Goal: Task Accomplishment & Management: Use online tool/utility

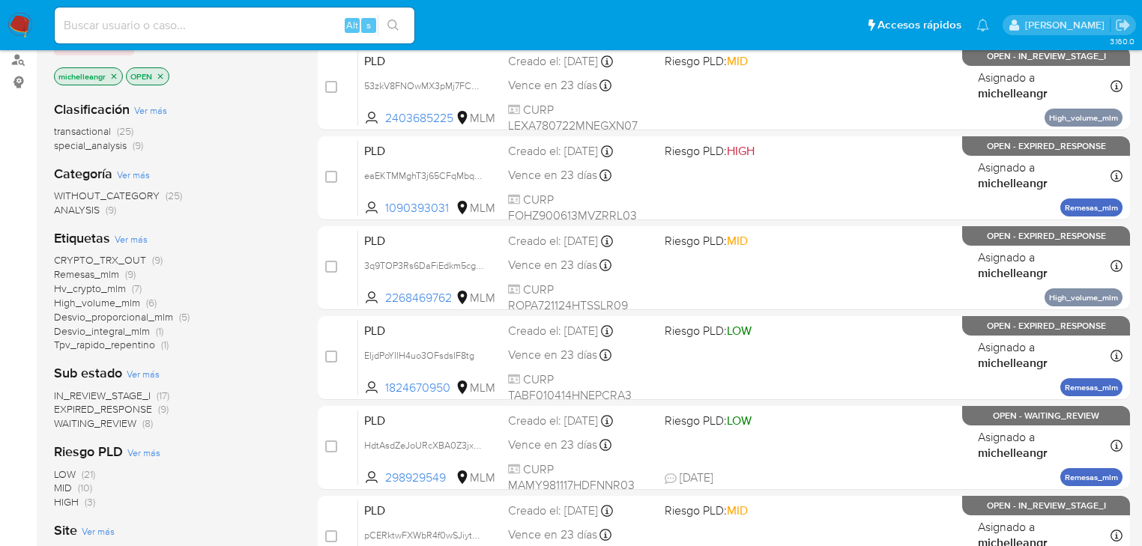
scroll to position [300, 0]
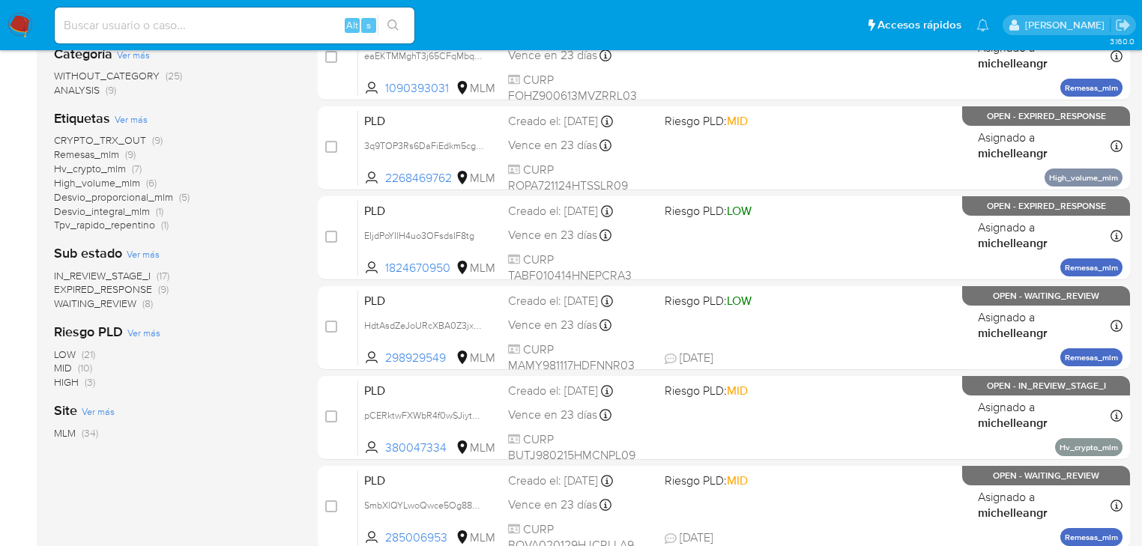
click at [126, 290] on span "EXPIRED_RESPONSE" at bounding box center [103, 289] width 98 height 15
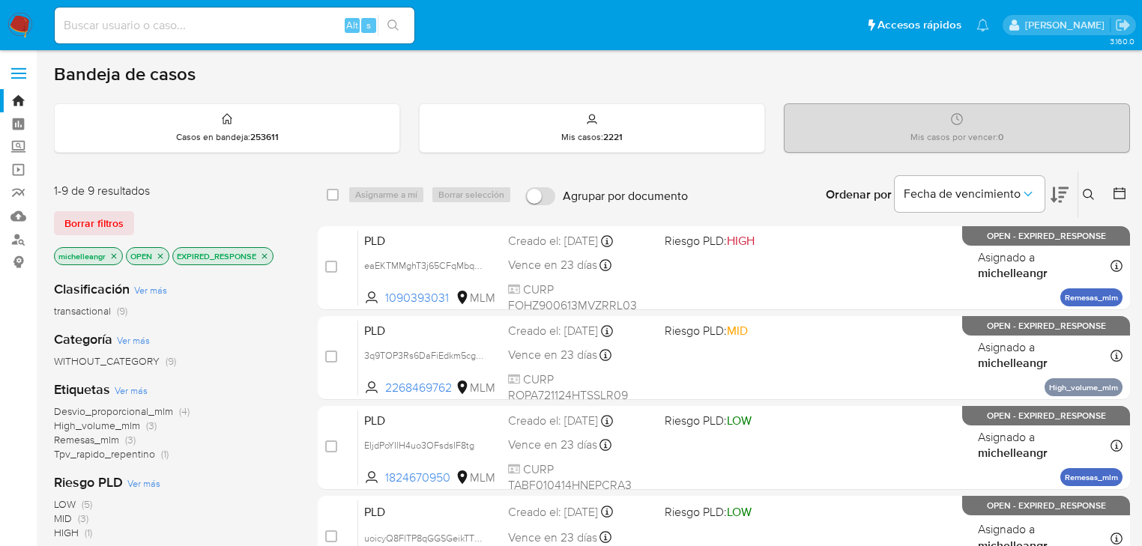
scroll to position [120, 0]
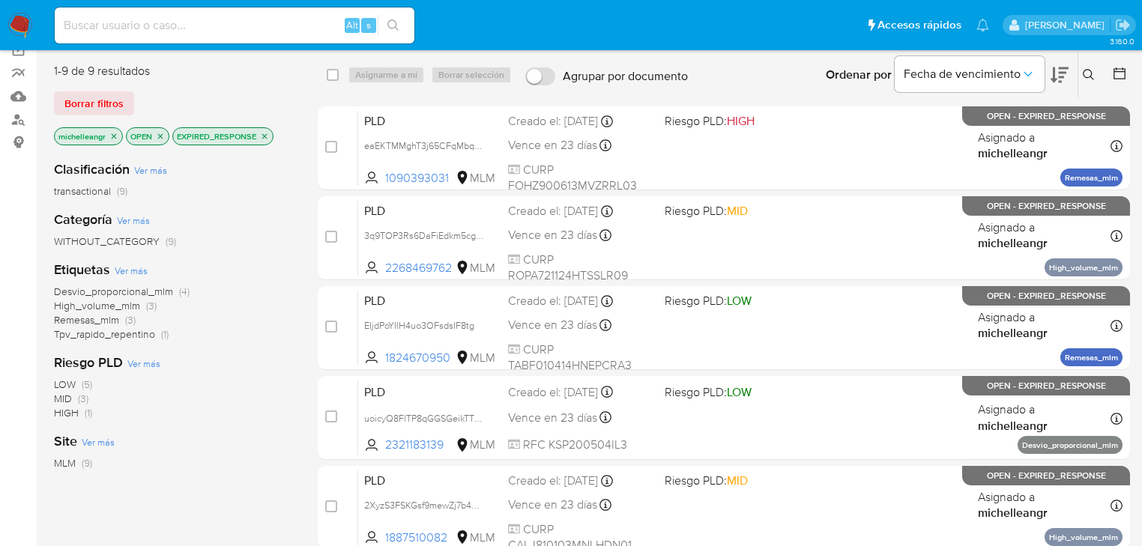
click at [265, 136] on icon "close-filter" at bounding box center [264, 136] width 9 height 9
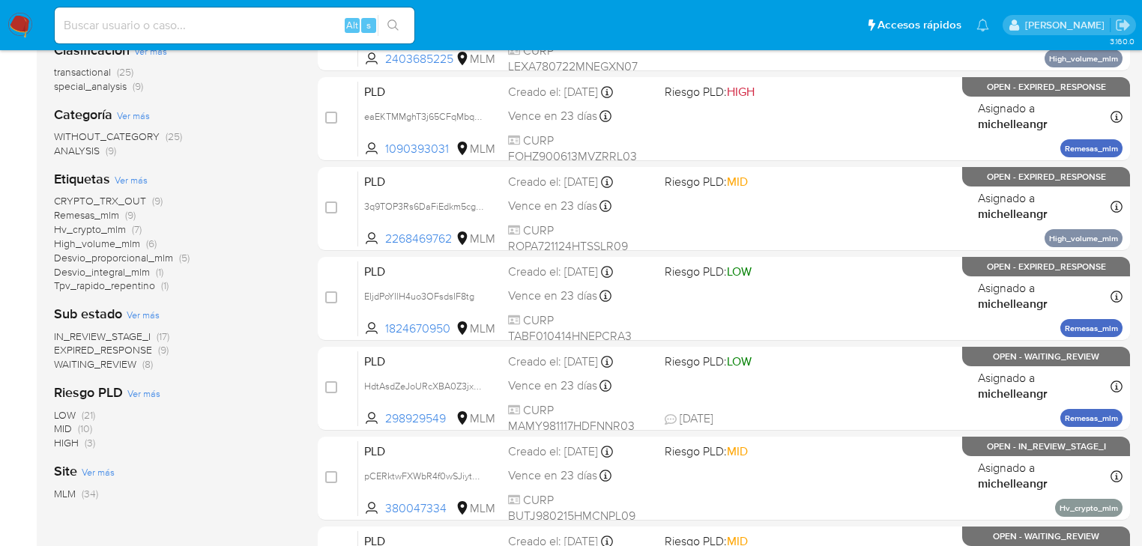
scroll to position [240, 0]
click at [131, 348] on span "EXPIRED_RESPONSE" at bounding box center [103, 349] width 98 height 15
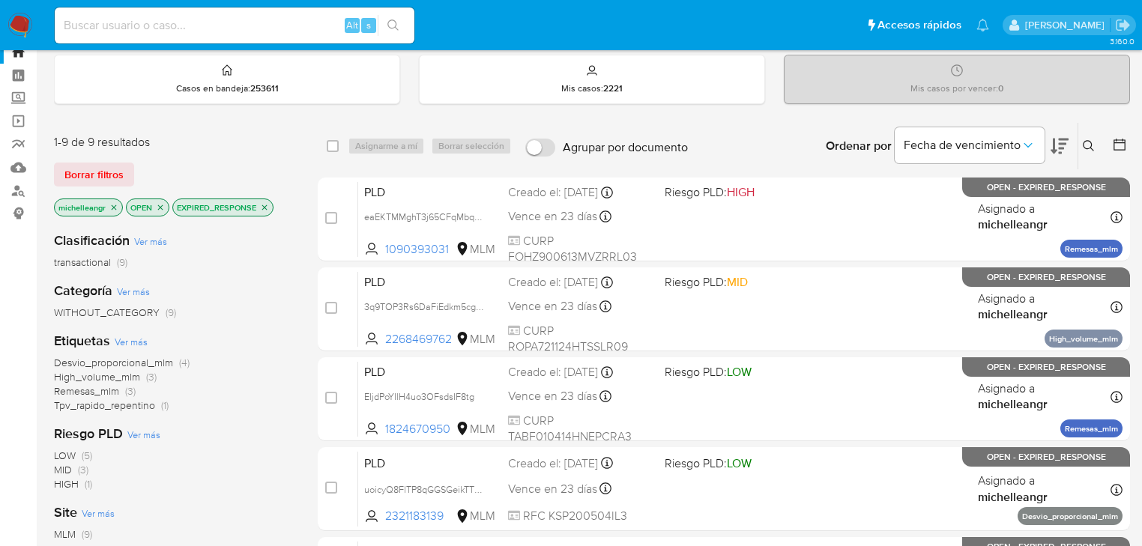
scroll to position [120, 0]
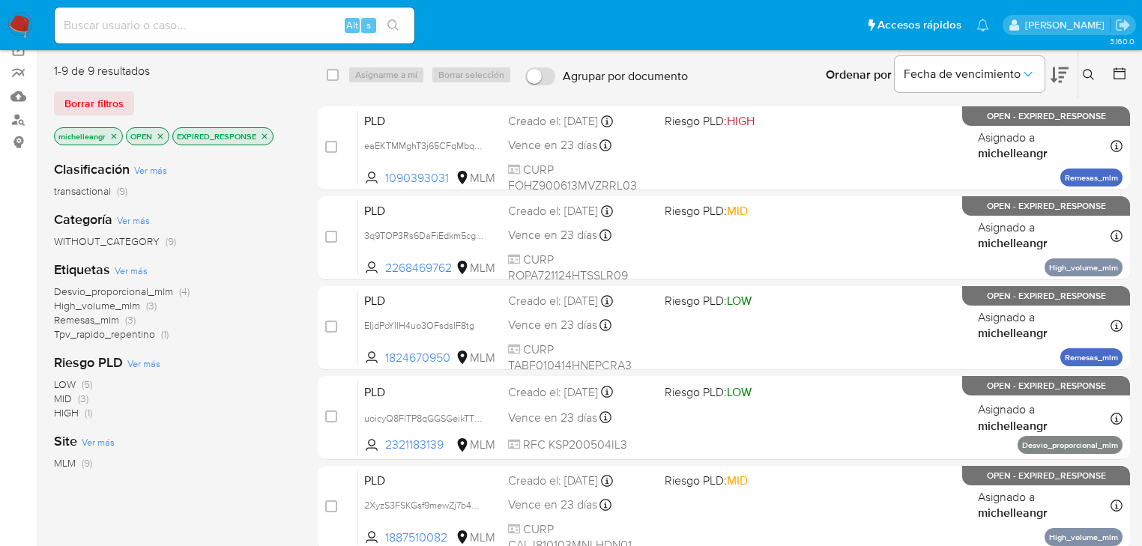
click at [152, 294] on span "Desvio_proporcional_mlm" at bounding box center [113, 291] width 119 height 15
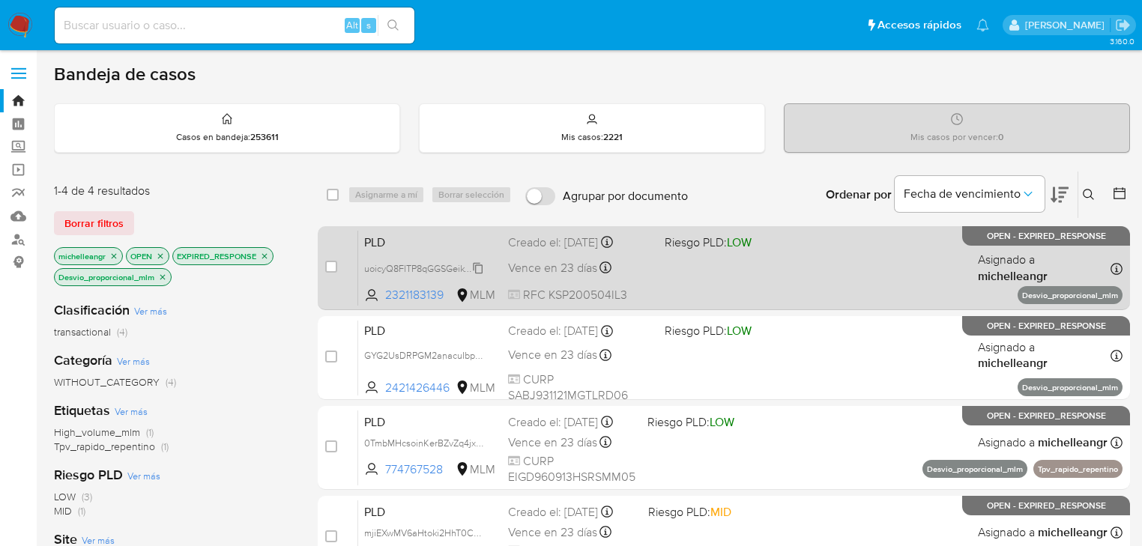
click at [471, 267] on span "uoicyQ8FlTP8qGGSGeikTTQM" at bounding box center [426, 267] width 125 height 16
click at [438, 254] on div "PLD uoicyQ8FlTP8qGGSGeikTTQM 2321183139 MLM Riesgo PLD: LOW Creado el: [DATE] C…" at bounding box center [740, 268] width 764 height 76
click at [335, 267] on input "checkbox" at bounding box center [331, 267] width 12 height 12
checkbox input "true"
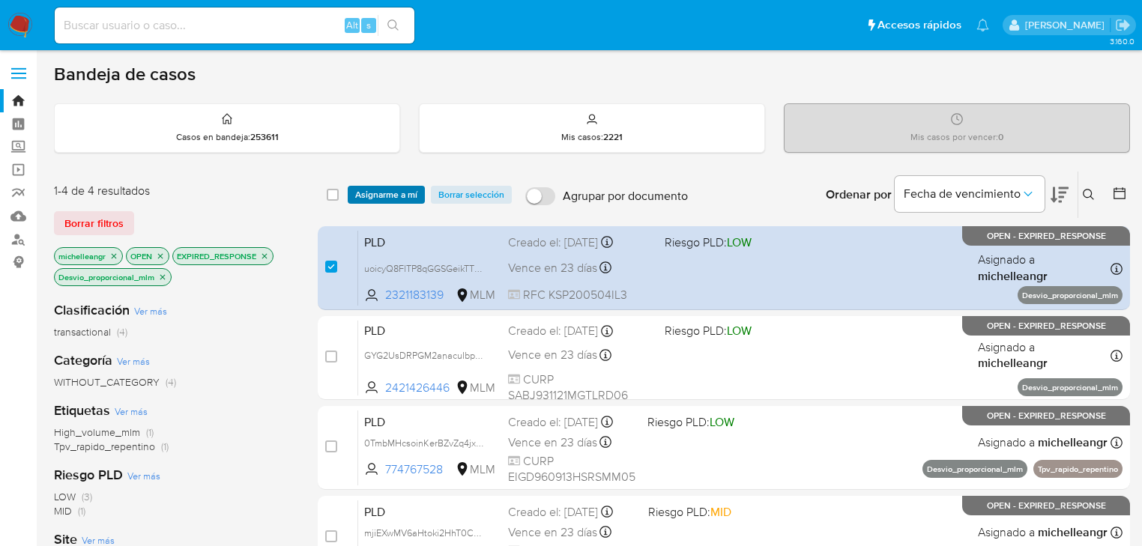
click at [381, 187] on span "Asignarme a mí" at bounding box center [386, 194] width 62 height 15
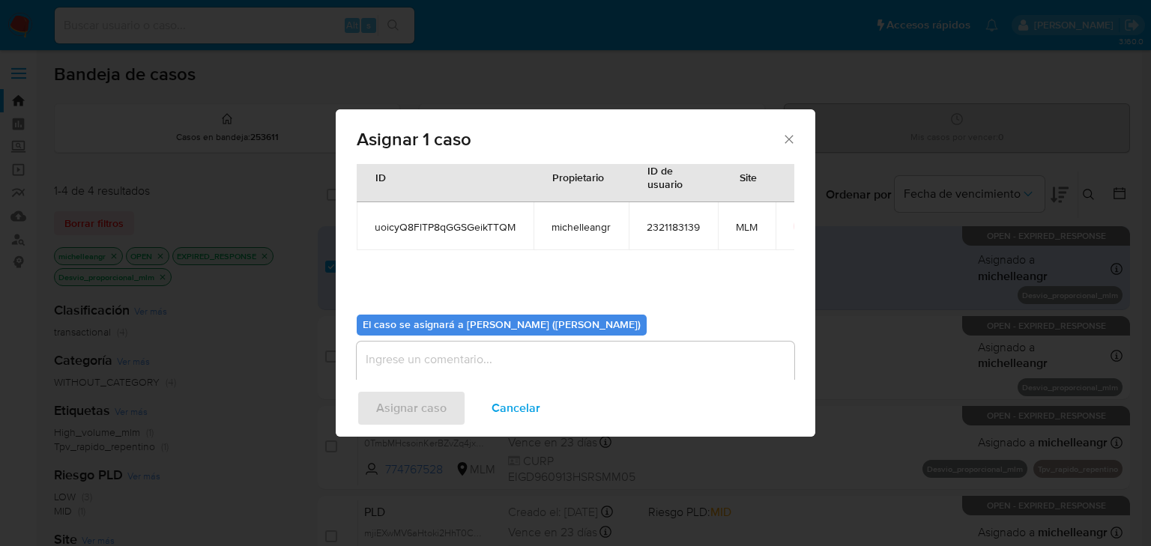
scroll to position [77, 0]
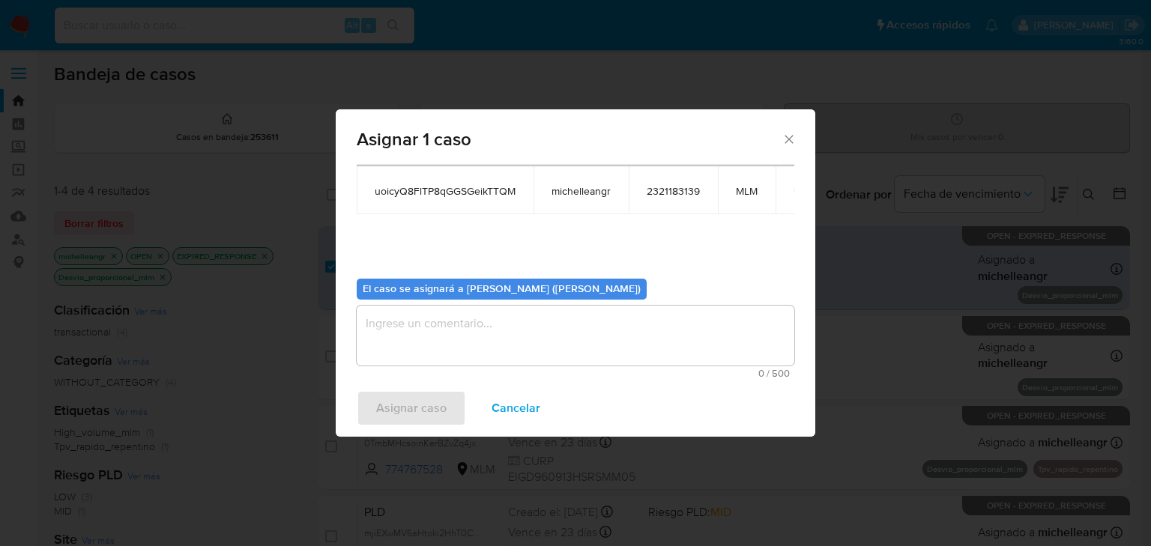
click at [420, 333] on textarea "assign-modal" at bounding box center [576, 336] width 438 height 60
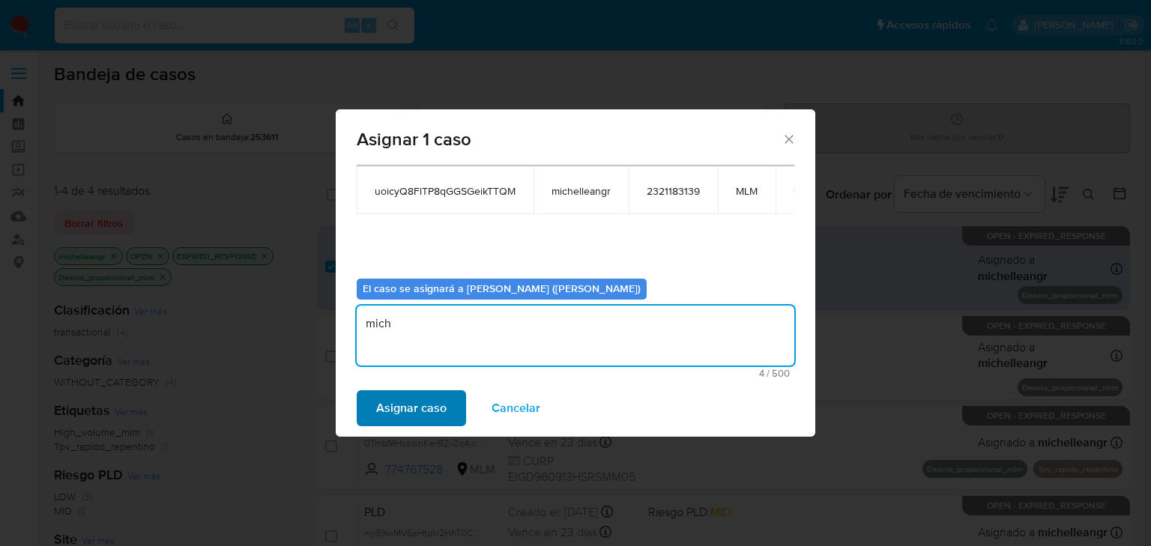
type textarea "mich"
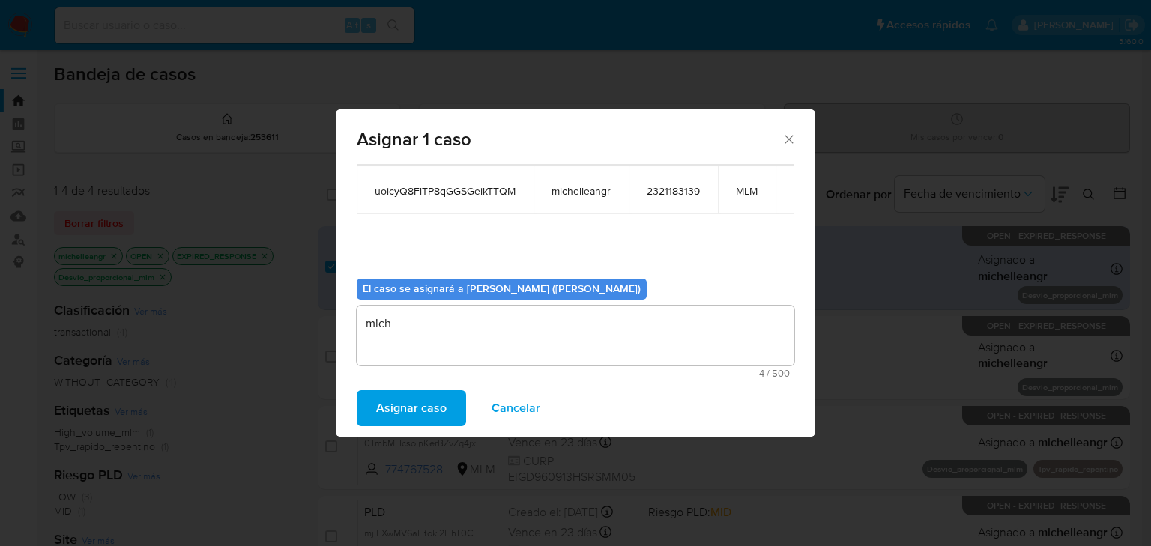
click at [387, 417] on span "Asignar caso" at bounding box center [411, 408] width 70 height 33
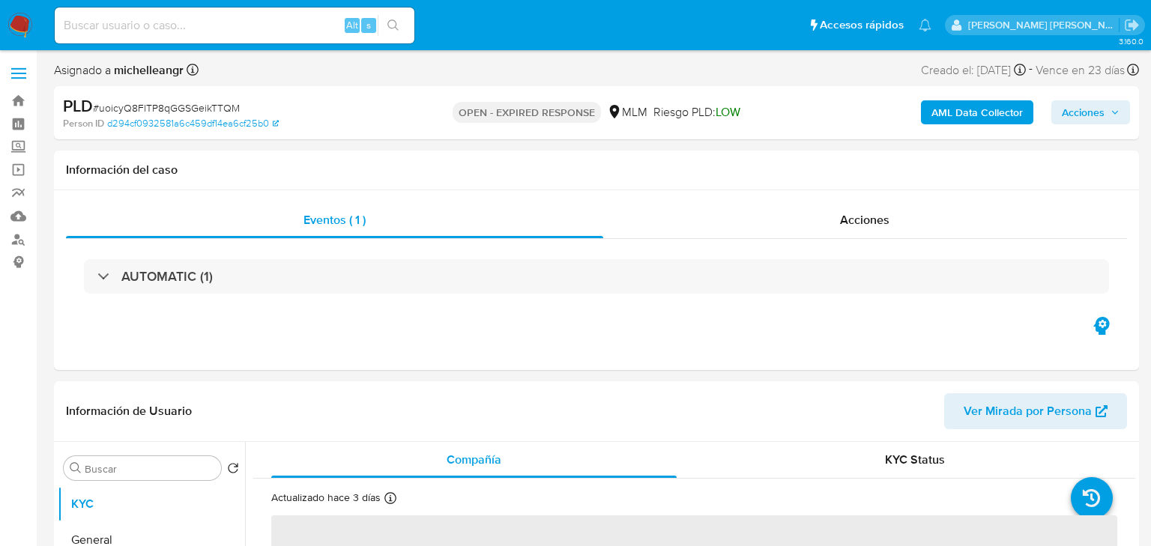
select select "10"
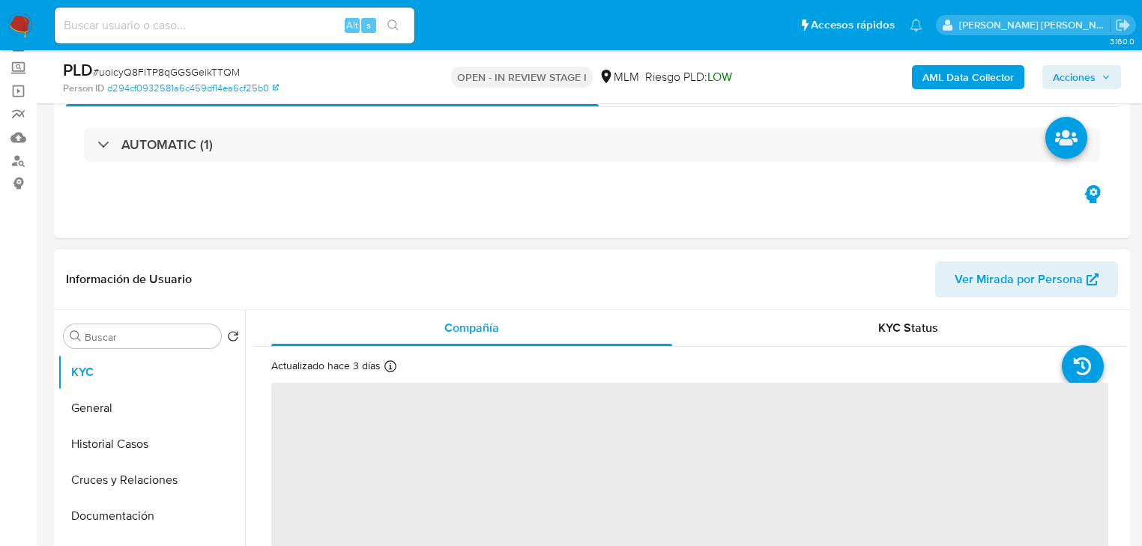
scroll to position [180, 0]
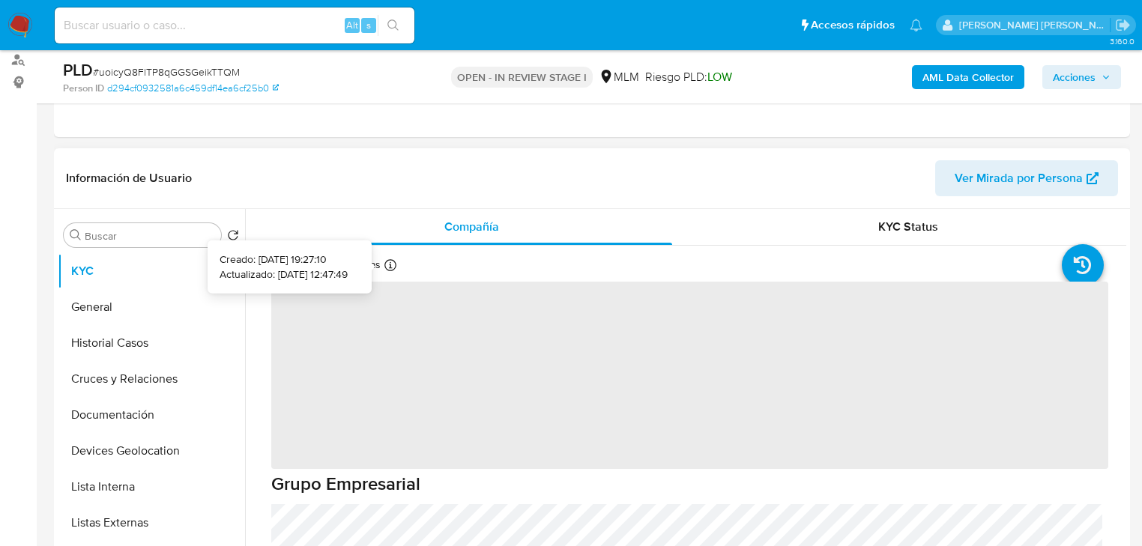
select select "10"
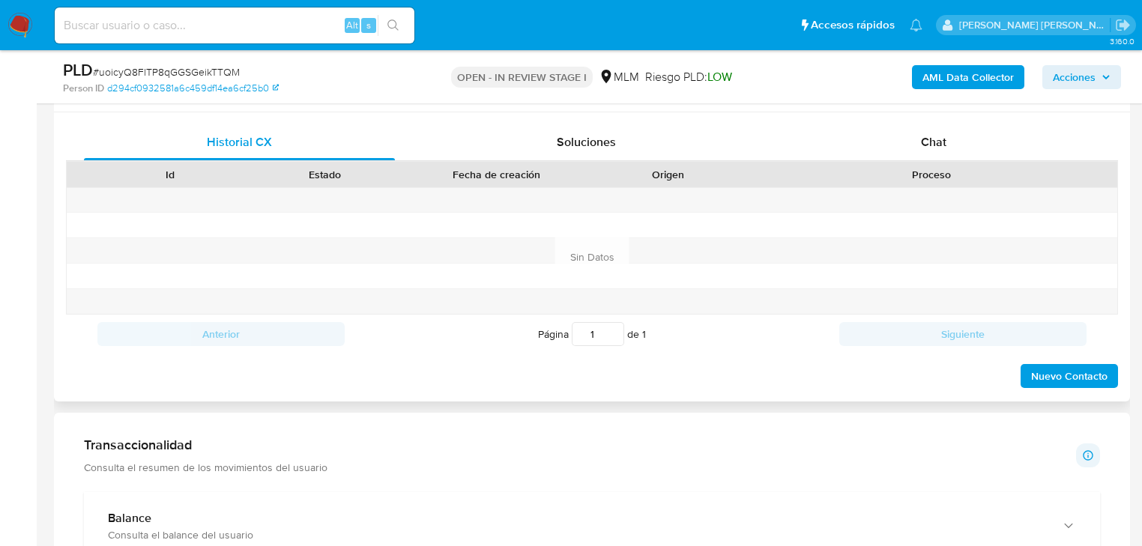
scroll to position [659, 0]
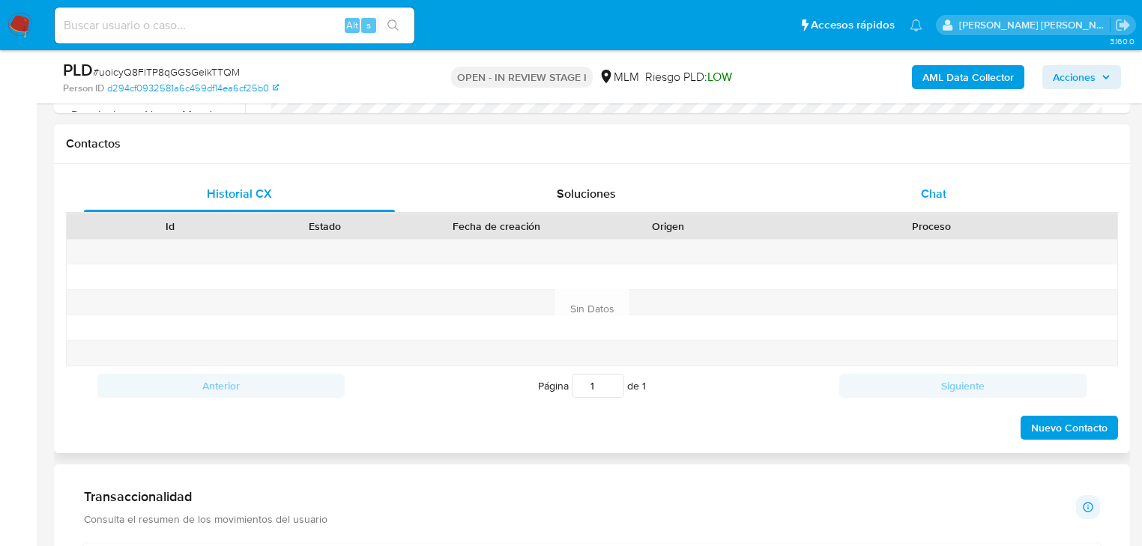
click at [947, 198] on div "Chat" at bounding box center [934, 194] width 311 height 36
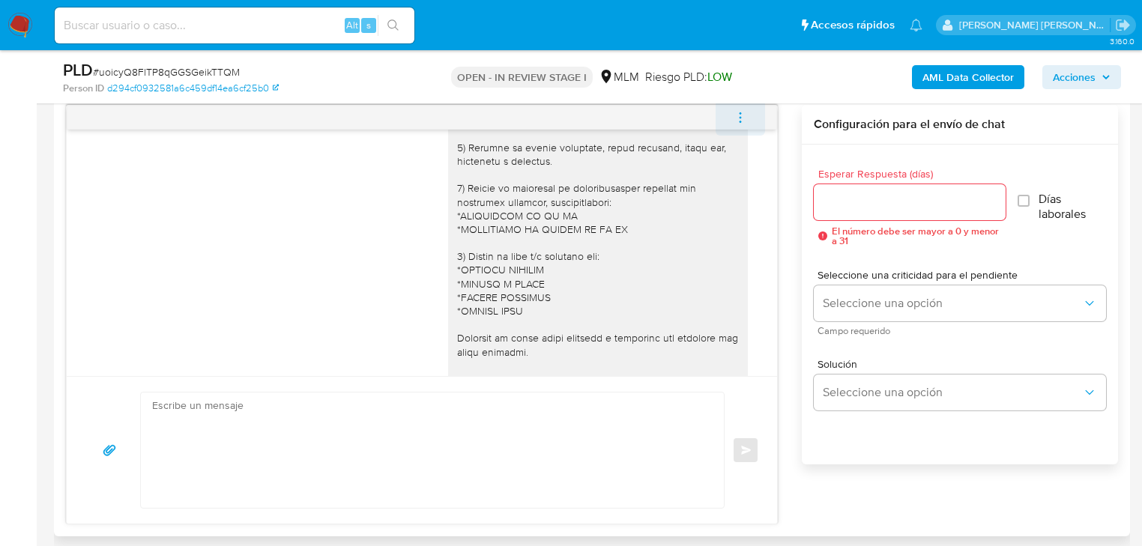
scroll to position [219, 0]
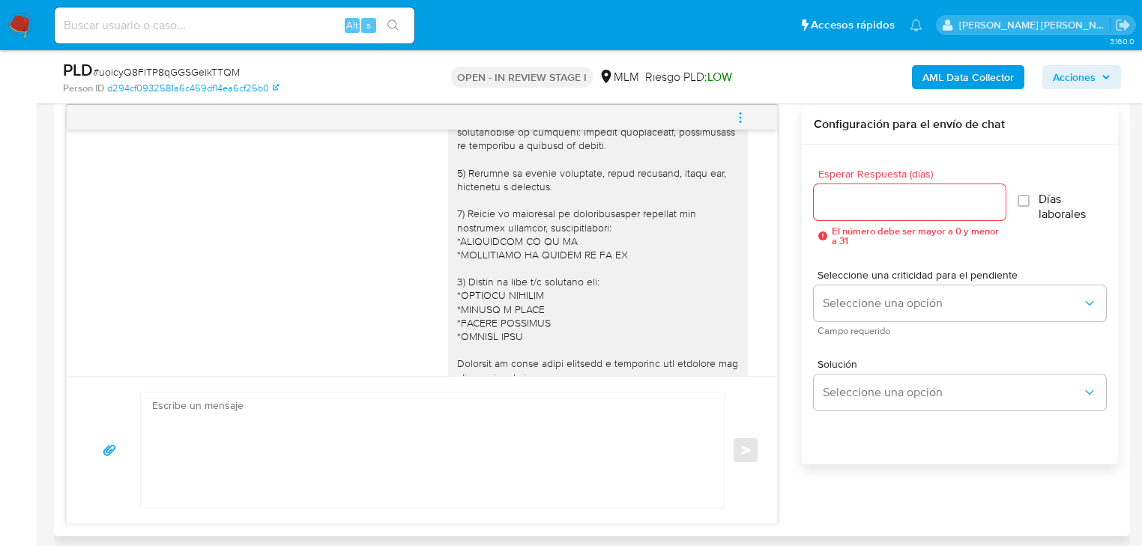
click at [735, 118] on icon "menu-action" at bounding box center [740, 117] width 13 height 13
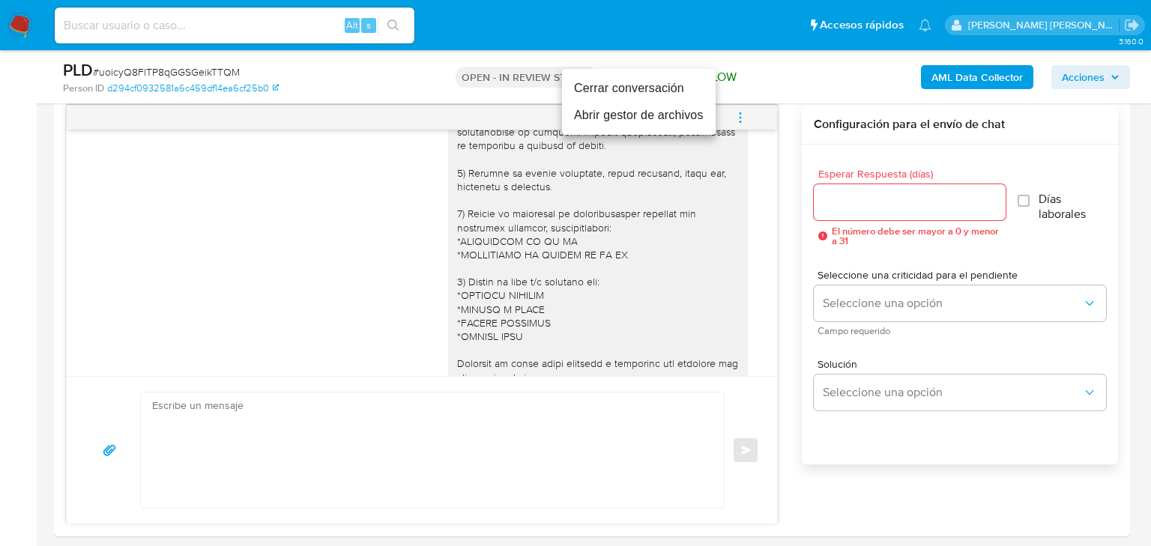
click at [613, 92] on li "Cerrar conversación" at bounding box center [639, 88] width 154 height 27
